Goal: Find specific page/section

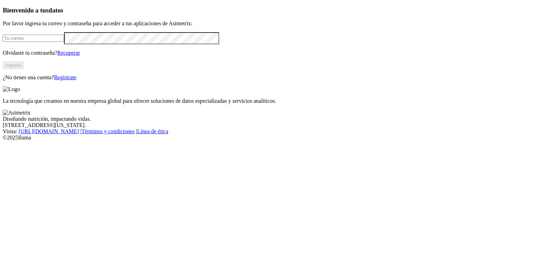
type input "[EMAIL_ADDRESS][DOMAIN_NAME]"
click at [24, 69] on button "Ingresa" at bounding box center [13, 65] width 21 height 7
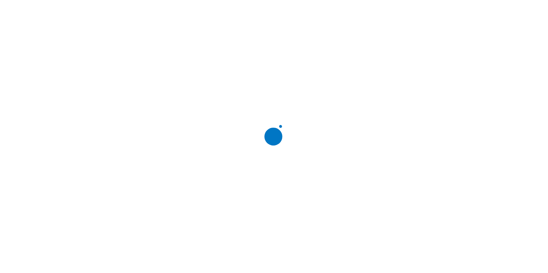
click at [152, 61] on div at bounding box center [277, 136] width 548 height 273
